Goal: Information Seeking & Learning: Learn about a topic

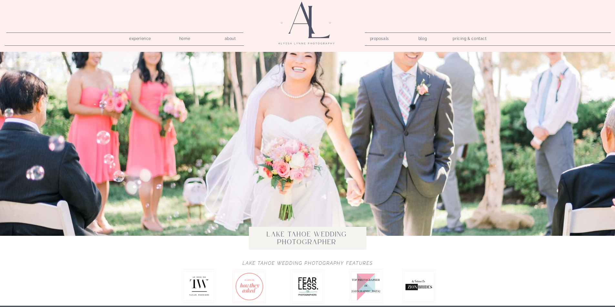
click at [467, 38] on nav "pricing & contact" at bounding box center [469, 39] width 39 height 9
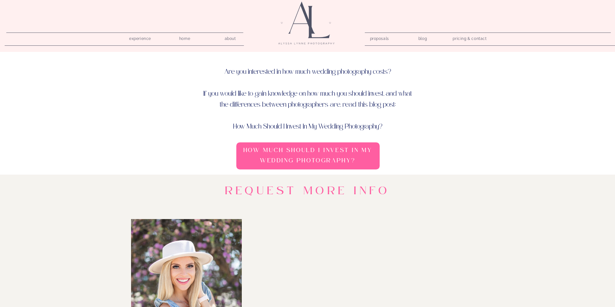
click at [326, 157] on h3 "How Much Should I Invest In My Wedding Photography?" at bounding box center [307, 156] width 139 height 22
click at [385, 39] on nav "proposals" at bounding box center [379, 38] width 18 height 6
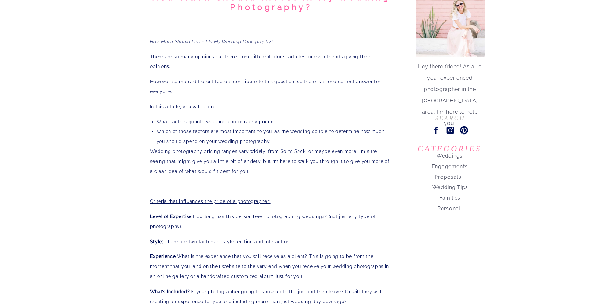
scroll to position [129, 0]
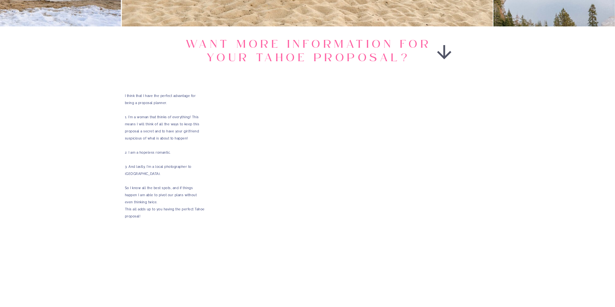
scroll to position [1323, 0]
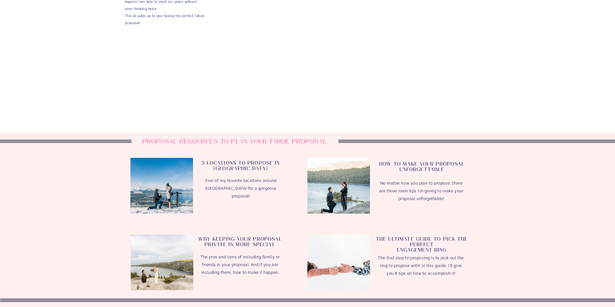
click at [236, 167] on h3 "5 Locations to Propose In Lake Tahoe" at bounding box center [240, 168] width 85 height 14
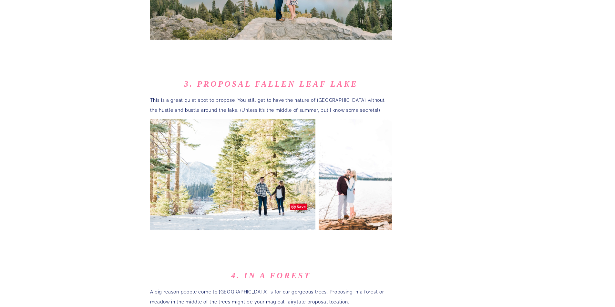
scroll to position [839, 0]
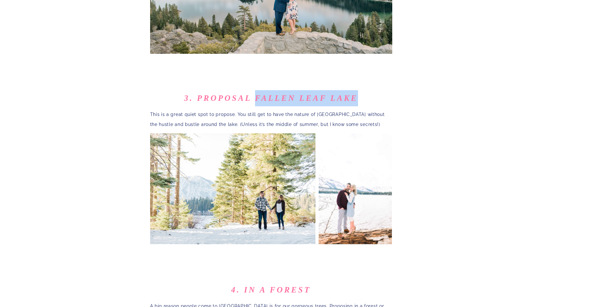
drag, startPoint x: 254, startPoint y: 73, endPoint x: 356, endPoint y: 71, distance: 101.6
click at [356, 94] on b "3. Proposal Fallen Leaf Lake" at bounding box center [271, 98] width 174 height 9
copy b "Fallen Leaf Lake"
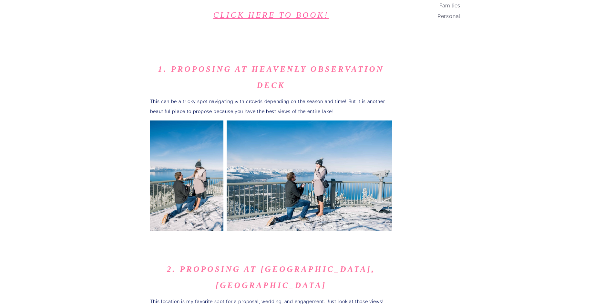
scroll to position [0, 0]
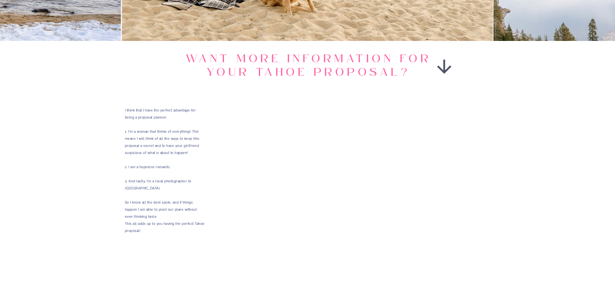
scroll to position [1129, 0]
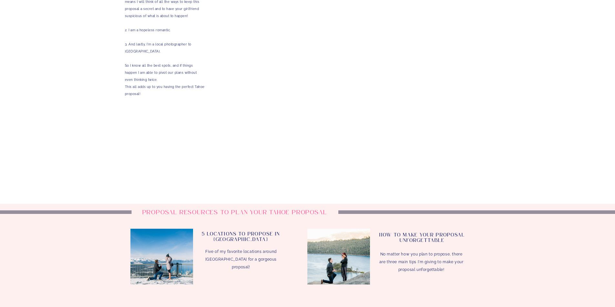
scroll to position [1258, 0]
